Goal: Task Accomplishment & Management: Manage account settings

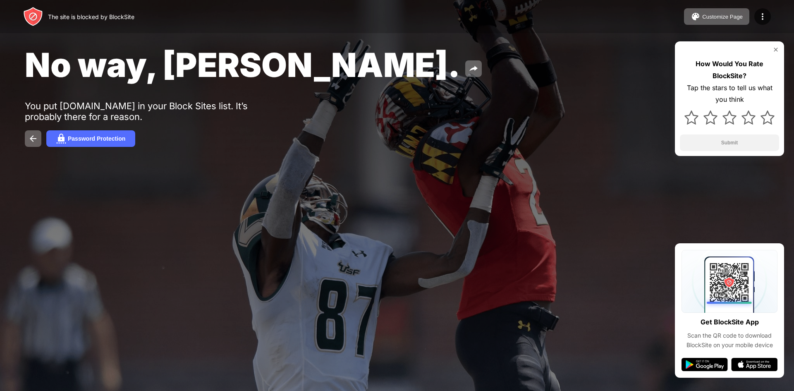
drag, startPoint x: 0, startPoint y: 0, endPoint x: 525, endPoint y: 84, distance: 531.2
click at [528, 79] on div "No way, Jose." at bounding box center [323, 65] width 596 height 40
click at [762, 17] on img at bounding box center [763, 17] width 10 height 10
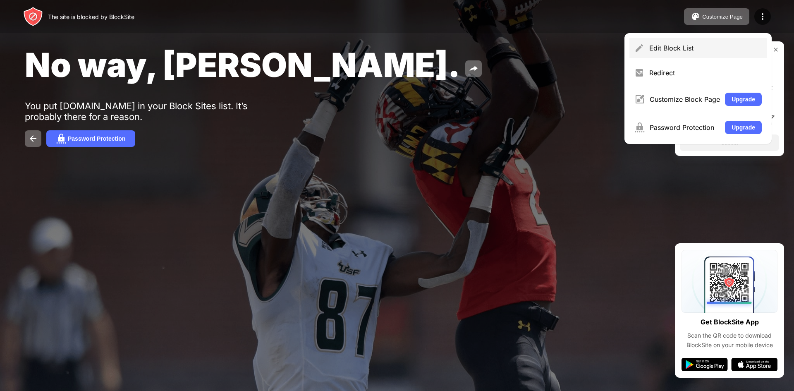
click at [660, 52] on div "Edit Block List" at bounding box center [698, 48] width 137 height 20
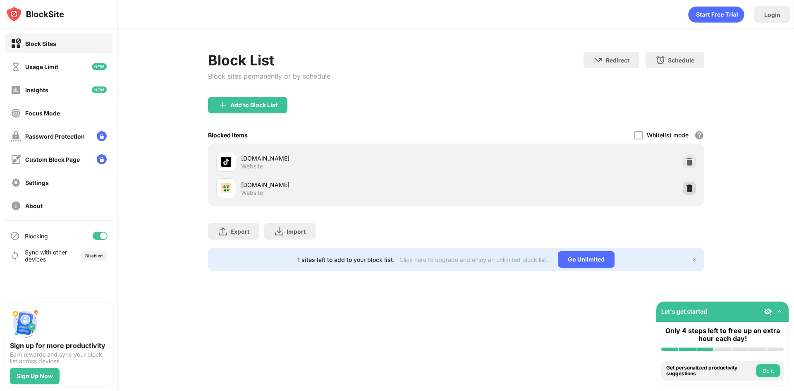
click at [697, 189] on div "4chan.org Website" at bounding box center [456, 188] width 487 height 26
click at [689, 189] on img at bounding box center [690, 188] width 8 height 8
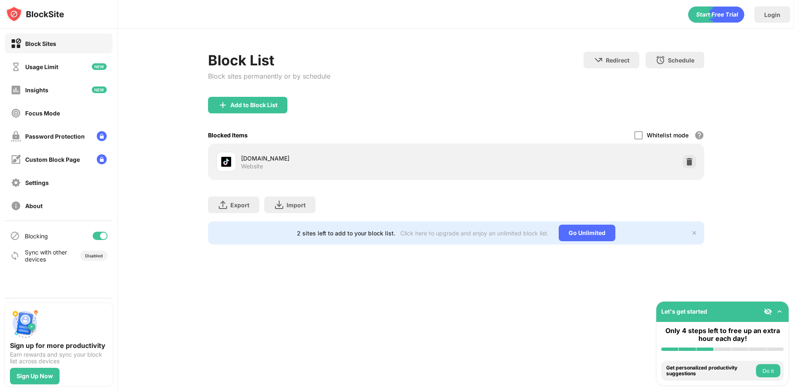
click at [243, 114] on div "Add to Block List" at bounding box center [456, 112] width 496 height 30
click at [243, 109] on div "Add to Block List" at bounding box center [247, 105] width 79 height 17
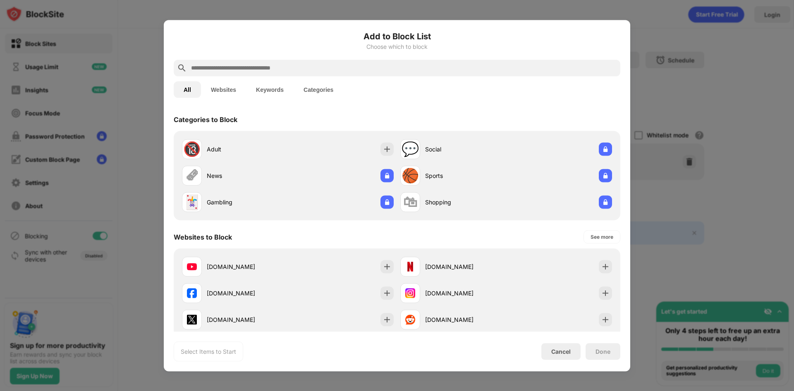
click at [300, 68] on input "text" at bounding box center [403, 68] width 427 height 10
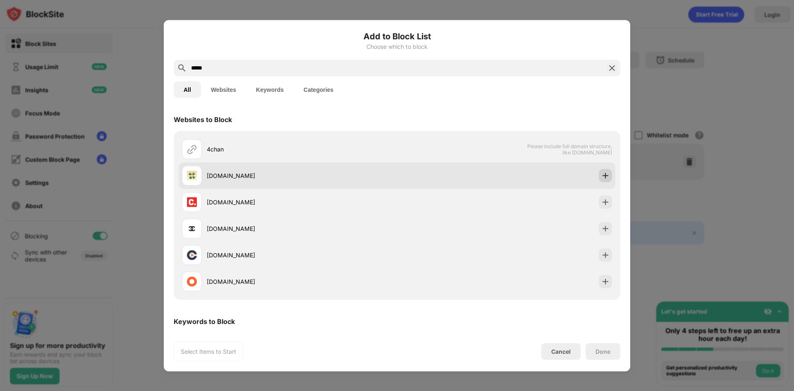
type input "*****"
click at [602, 177] on img at bounding box center [606, 175] width 8 height 8
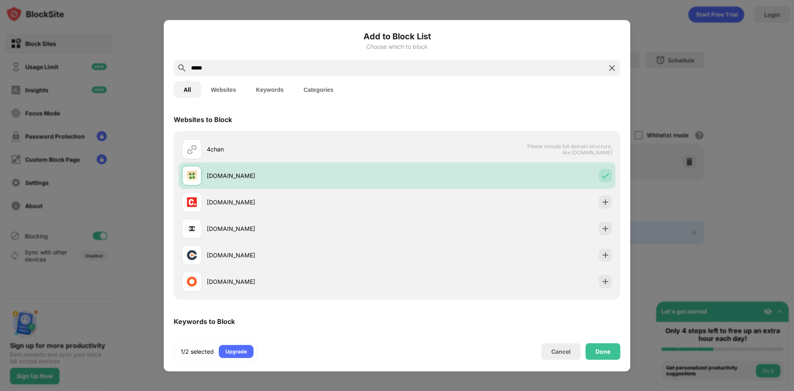
click at [611, 352] on div "Done" at bounding box center [603, 351] width 35 height 17
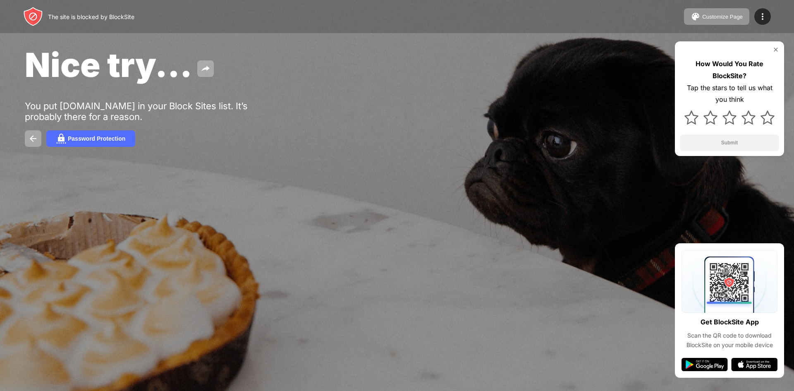
click at [754, 12] on div "Customize Page Edit Block List Redirect Customize Block Page Upgrade Password P…" at bounding box center [727, 16] width 87 height 17
click at [758, 15] on img at bounding box center [763, 17] width 10 height 10
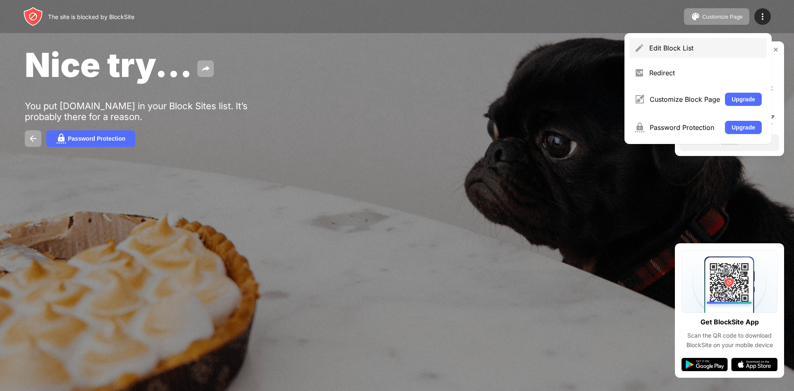
click at [663, 50] on div "Edit Block List" at bounding box center [706, 48] width 113 height 8
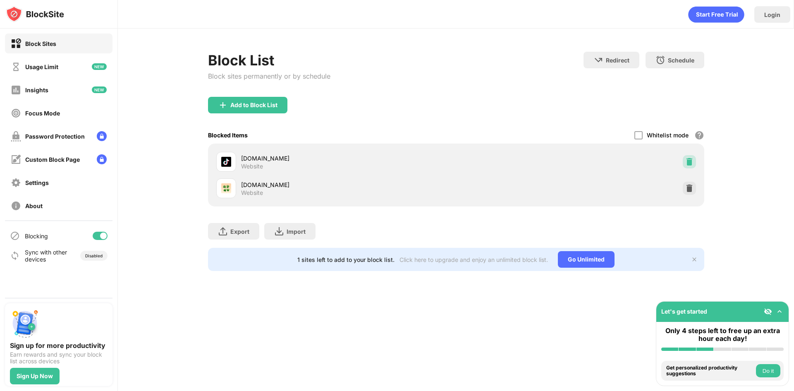
click at [692, 162] on img at bounding box center [690, 162] width 8 height 8
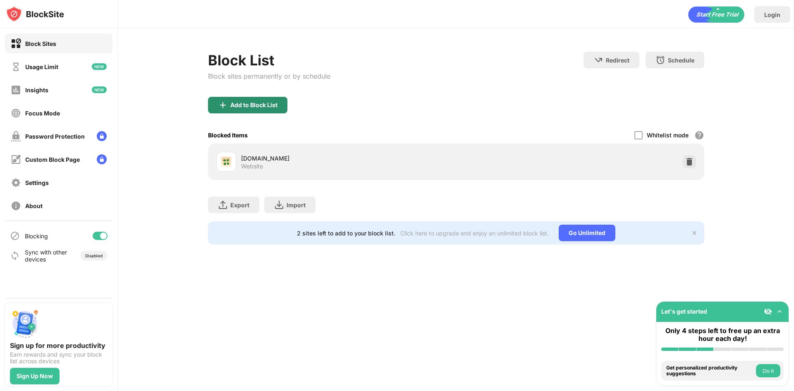
click at [268, 107] on div "Add to Block List" at bounding box center [253, 105] width 47 height 7
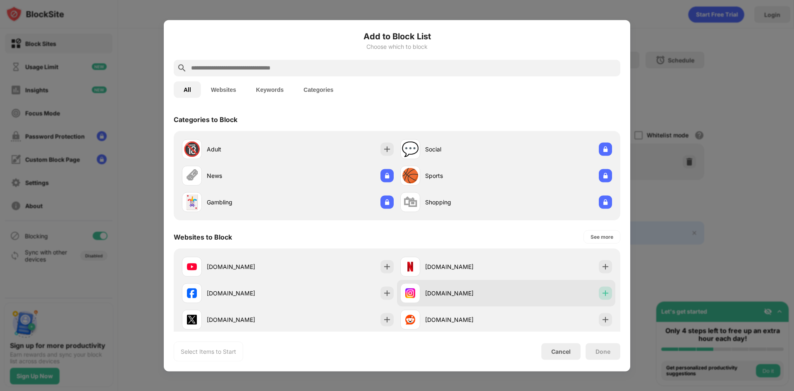
click at [602, 295] on img at bounding box center [606, 293] width 8 height 8
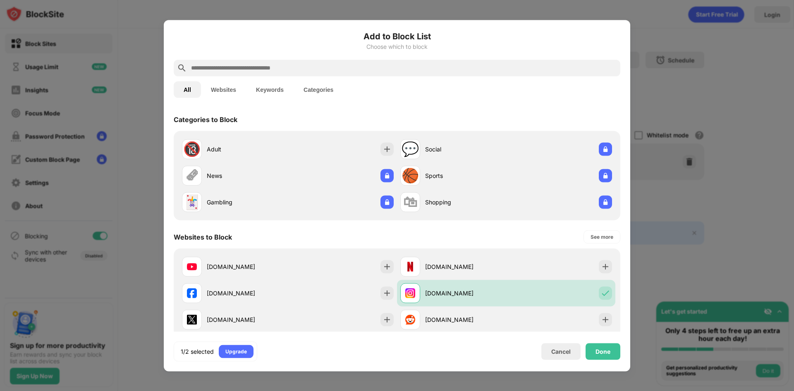
click at [602, 349] on div "Done" at bounding box center [603, 351] width 15 height 7
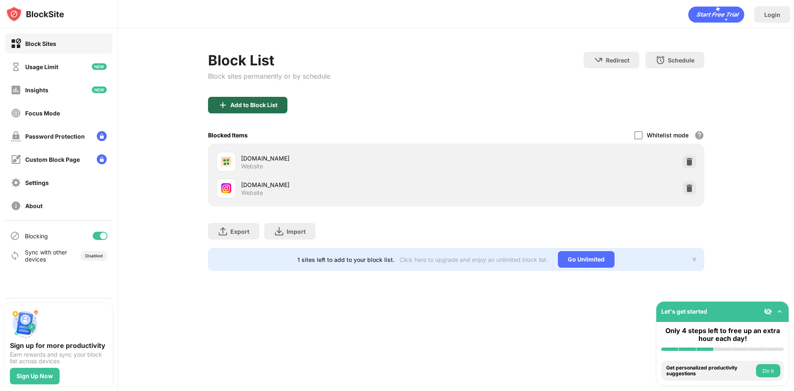
click at [259, 111] on div "Add to Block List" at bounding box center [247, 105] width 79 height 17
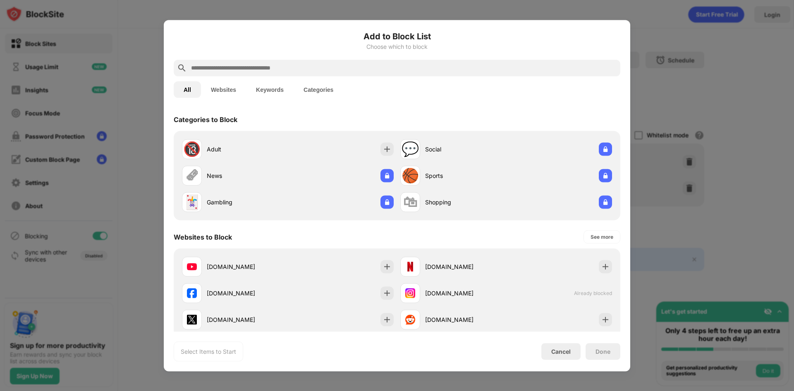
click at [408, 64] on input "text" at bounding box center [403, 68] width 427 height 10
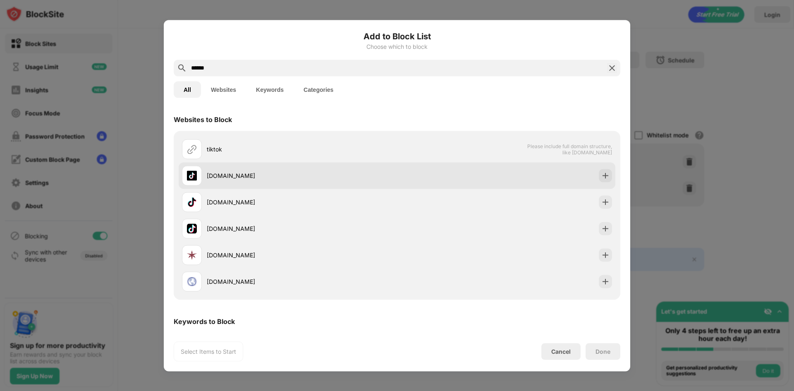
type input "******"
click at [602, 172] on img at bounding box center [606, 175] width 8 height 8
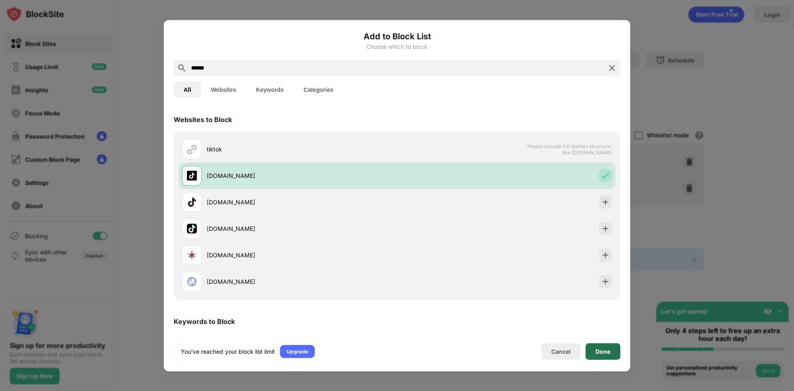
click at [608, 350] on div "Done" at bounding box center [603, 351] width 15 height 7
